Goal: Task Accomplishment & Management: Manage account settings

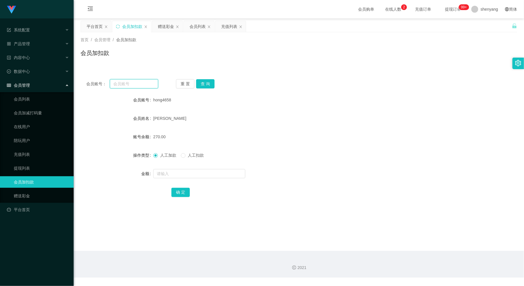
drag, startPoint x: 0, startPoint y: 0, endPoint x: 132, endPoint y: 84, distance: 156.5
click at [132, 84] on input "text" at bounding box center [134, 83] width 48 height 9
paste input "0168843864"
type input "0168843864"
click at [207, 81] on button "查 询" at bounding box center [205, 83] width 18 height 9
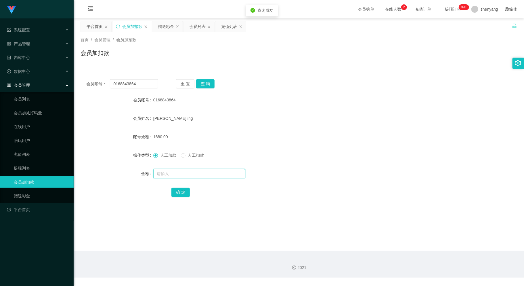
click at [180, 174] on input "text" at bounding box center [199, 173] width 92 height 9
type input "8000"
click at [181, 191] on button "确 定" at bounding box center [180, 192] width 18 height 9
drag, startPoint x: 143, startPoint y: 85, endPoint x: 82, endPoint y: 91, distance: 61.1
click at [82, 91] on div "会员账号： 0168843864 重 置 查 询 会员账号 0168843864 会员姓名 [PERSON_NAME] ing 账号余额 9680.00 操作…" at bounding box center [299, 141] width 437 height 137
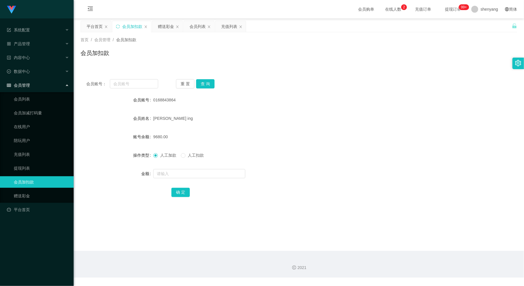
click at [270, 71] on div "会员账号： 重 置 查 询 会员账号 0168843864 会员姓名 [PERSON_NAME] ing 账号余额 9680.00 操作类型 人工加款 人工扣…" at bounding box center [299, 138] width 437 height 144
